Goal: Task Accomplishment & Management: Use online tool/utility

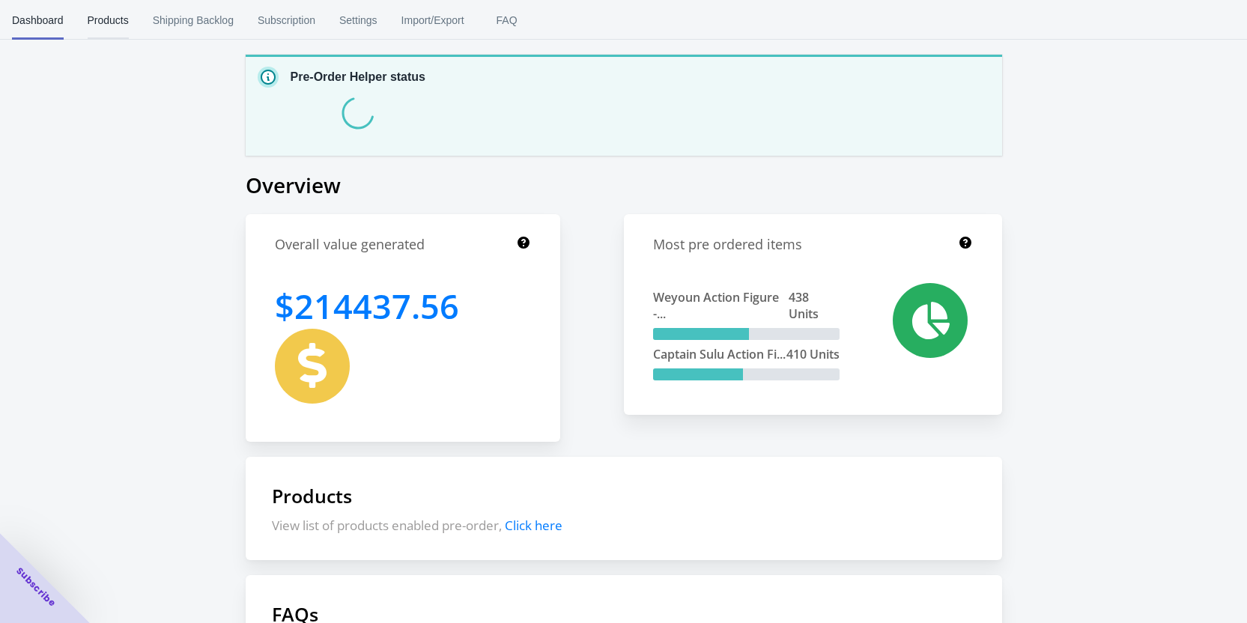
click at [130, 31] on button "Products" at bounding box center [108, 20] width 65 height 39
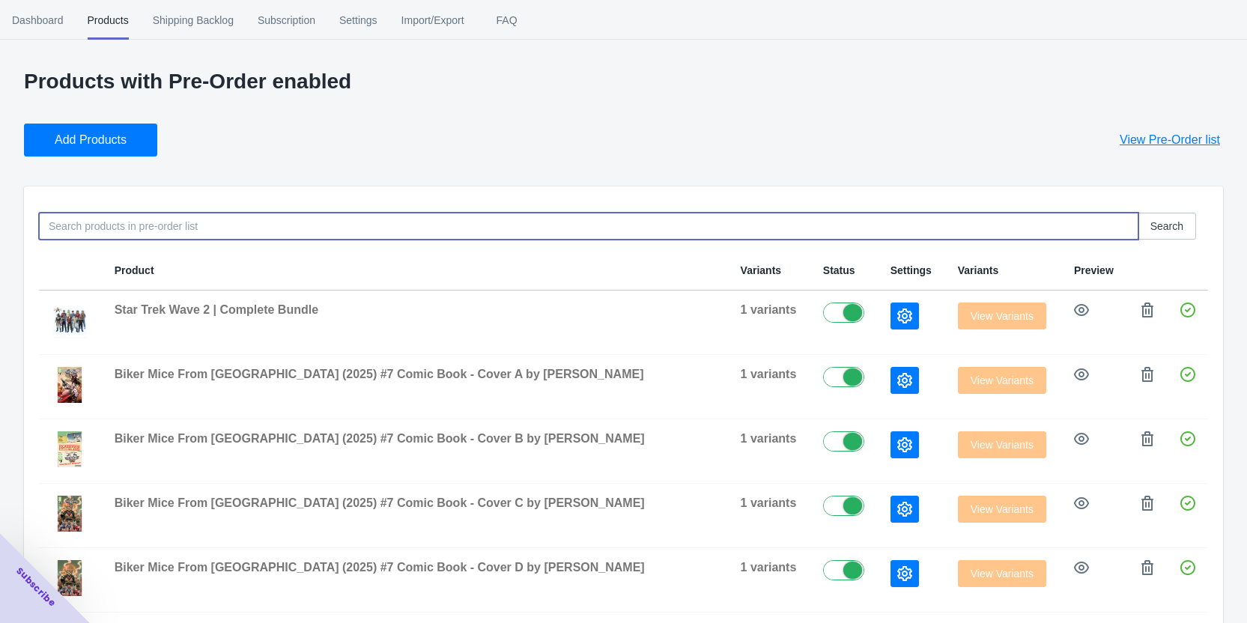
click at [184, 228] on input at bounding box center [588, 226] width 1099 height 27
type input "sticker"
drag, startPoint x: 107, startPoint y: 225, endPoint x: -124, endPoint y: 238, distance: 231.0
click at [0, 238] on html "[DOMAIN_NAME] 1 1 Skip to content Dashboard Products Shipping Backlog Subscript…" at bounding box center [623, 311] width 1247 height 623
type input "moo mesa"
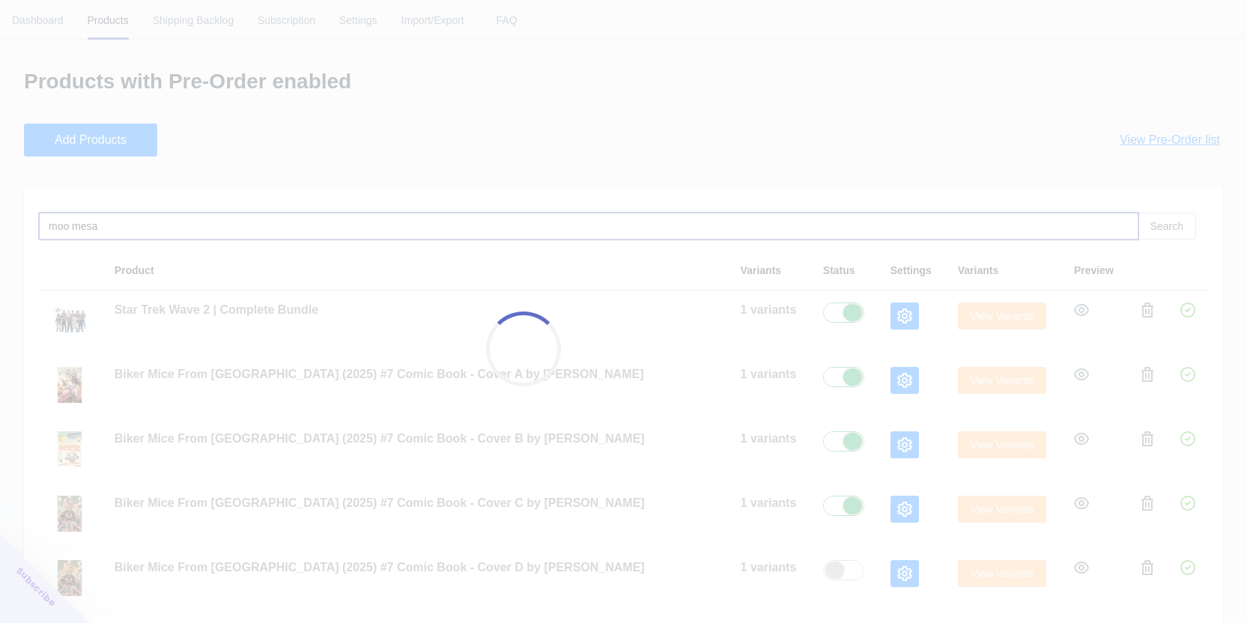
checkbox input "false"
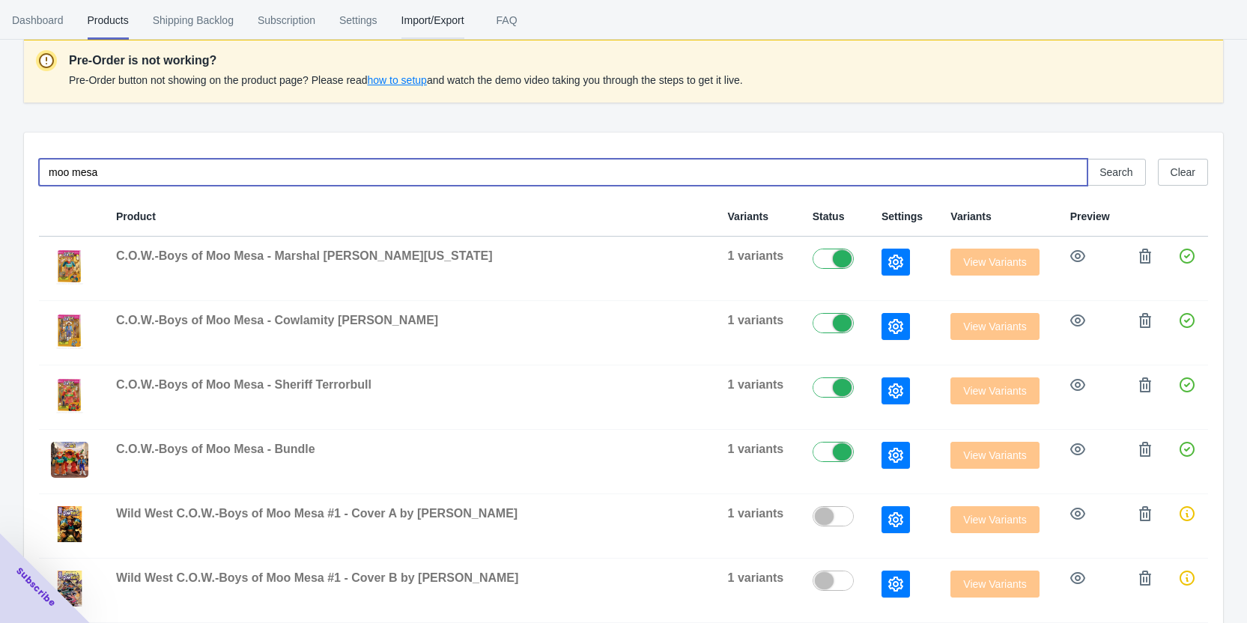
scroll to position [138, 0]
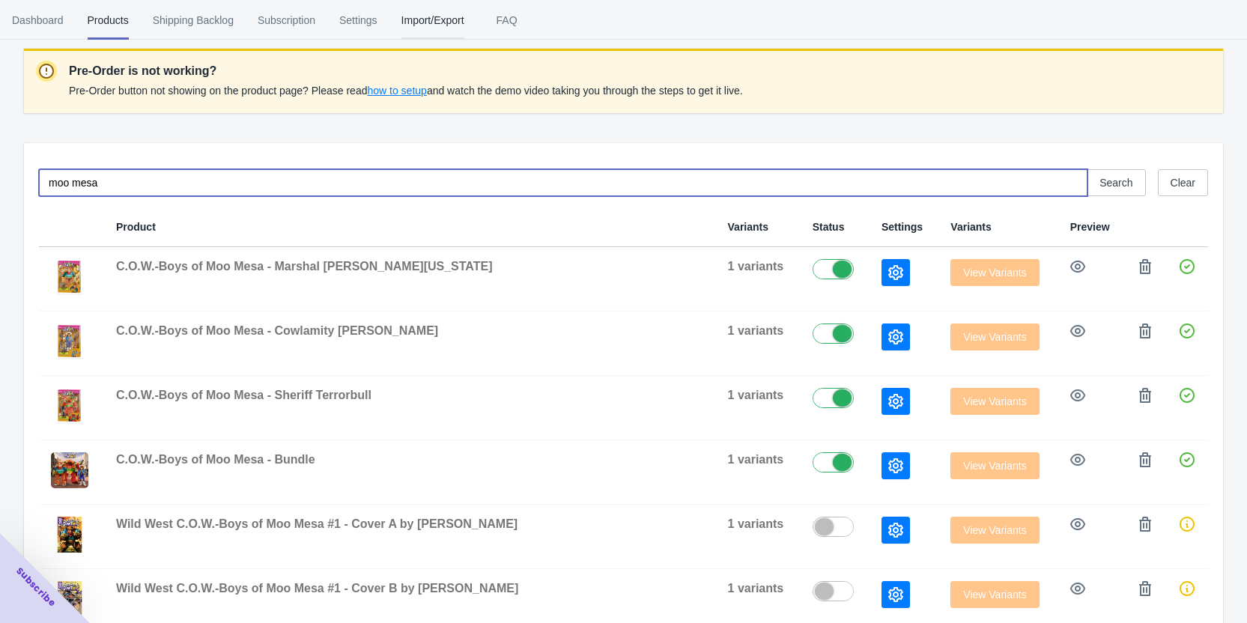
type input "moo mesa"
